Goal: Navigation & Orientation: Find specific page/section

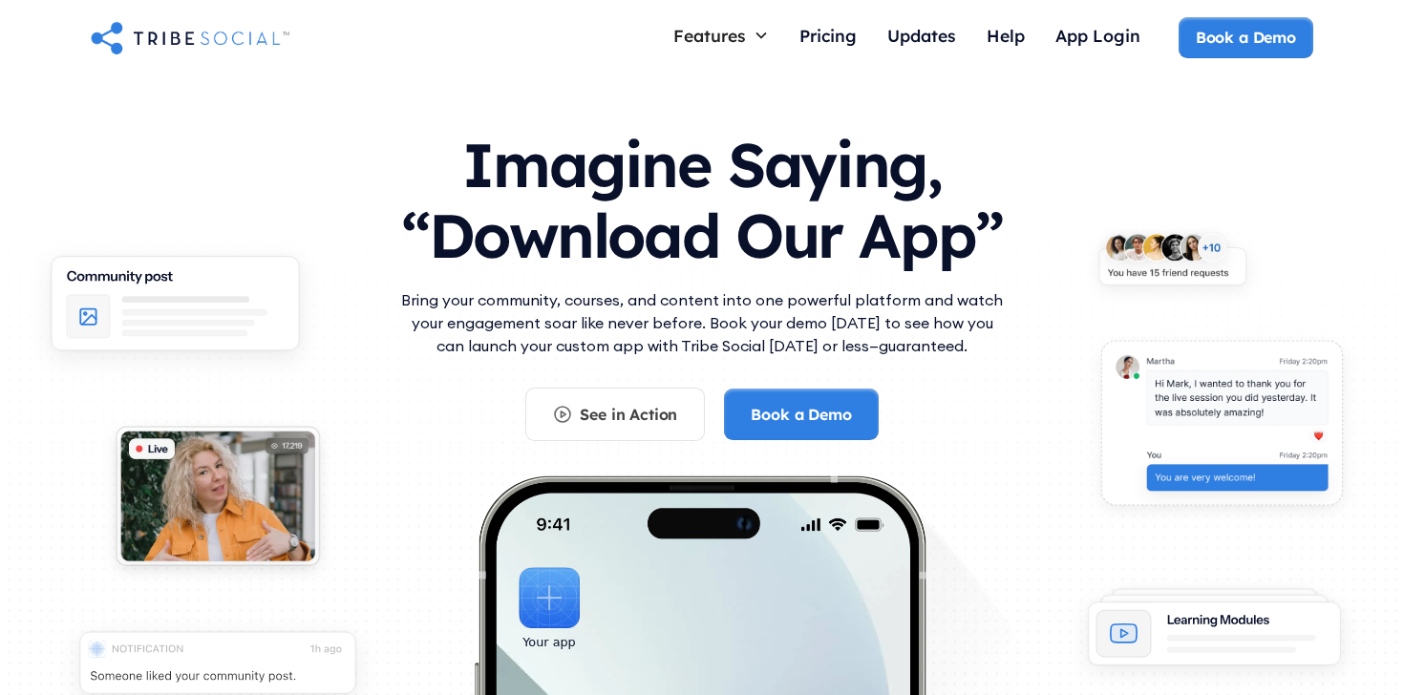
click at [186, 34] on img "home" at bounding box center [190, 37] width 199 height 38
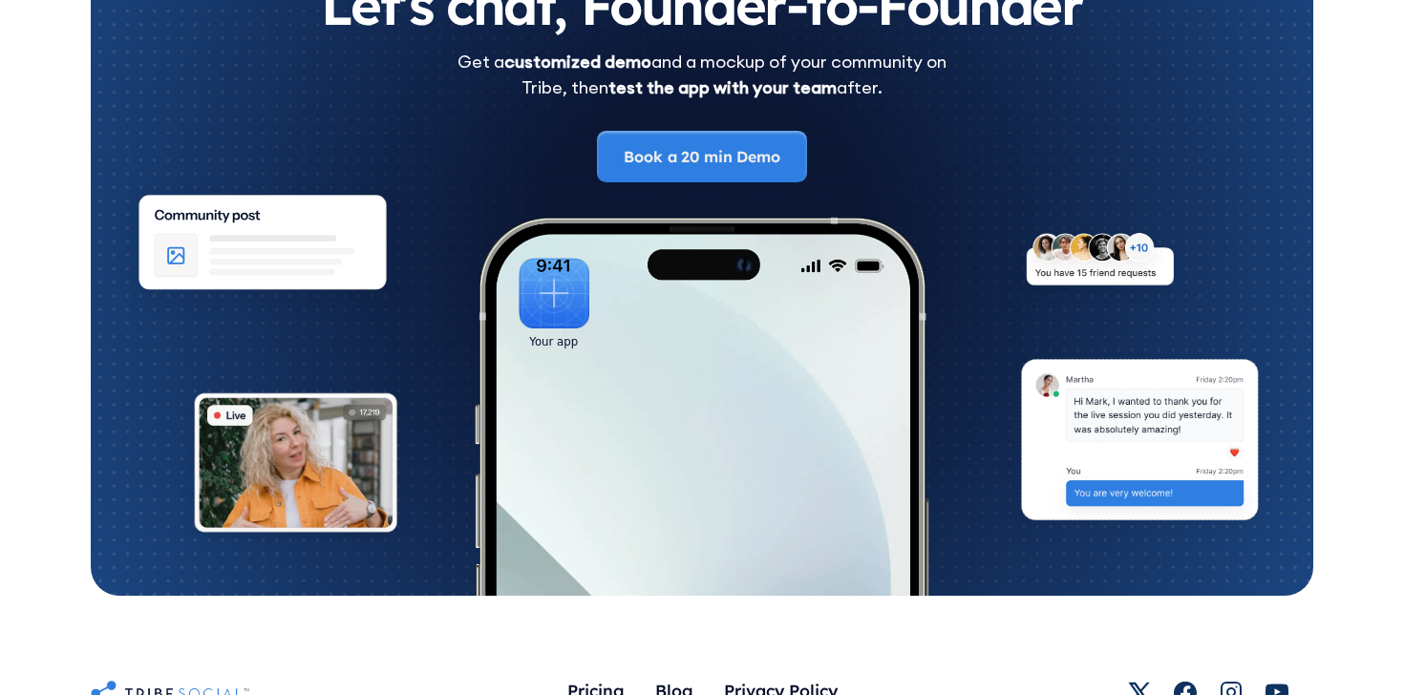
scroll to position [5195, 0]
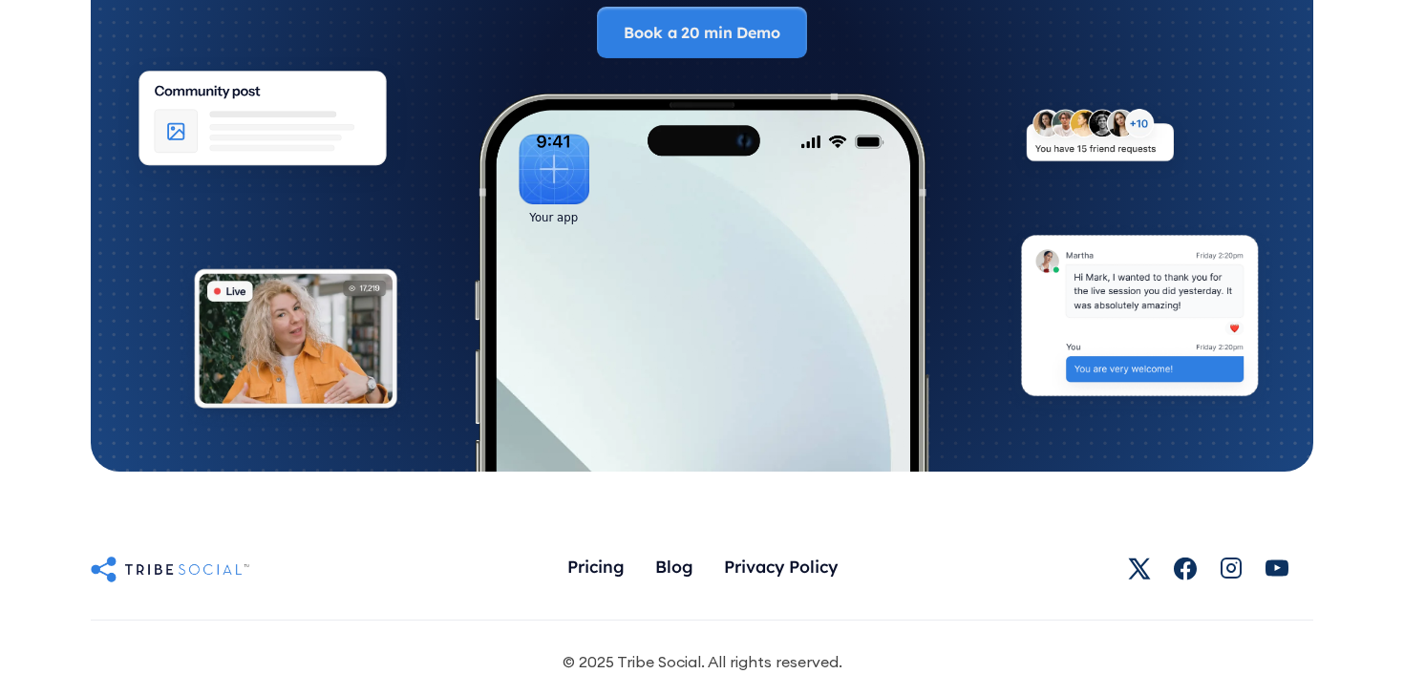
click at [198, 554] on img at bounding box center [170, 569] width 159 height 31
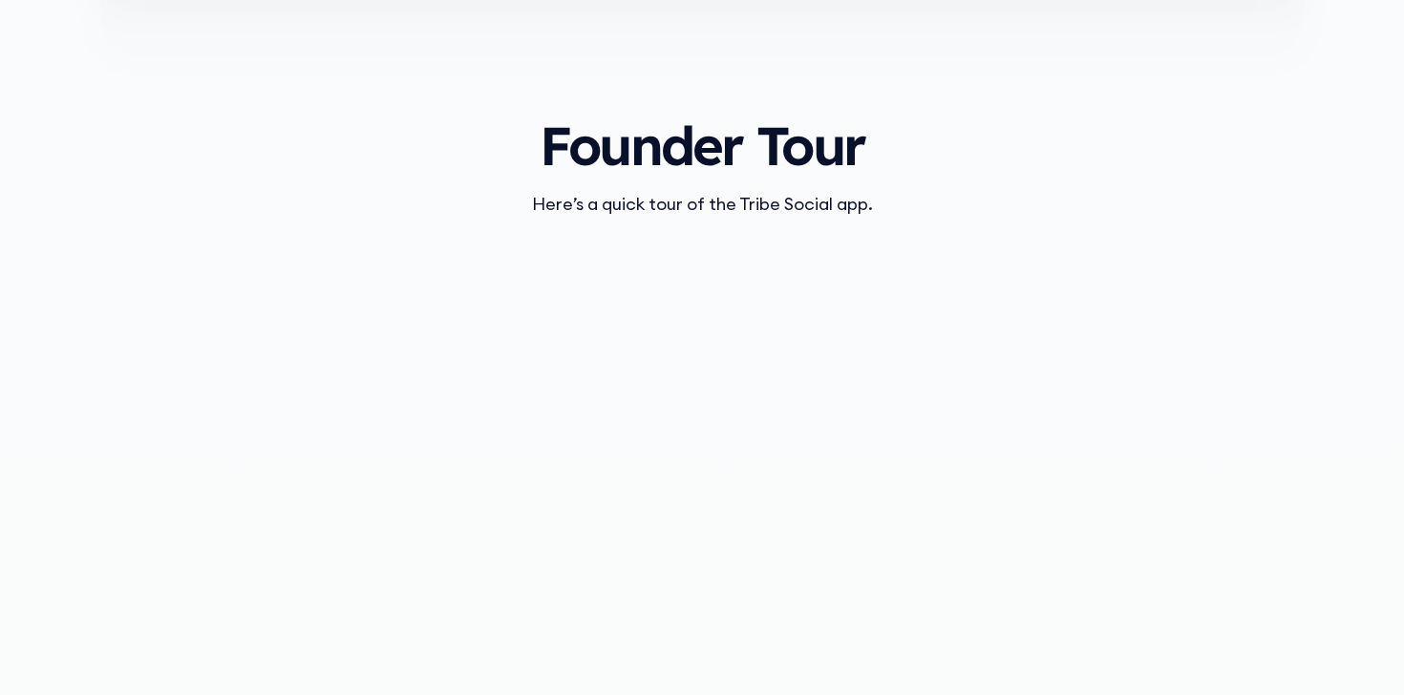
scroll to position [2134, 0]
